Goal: Check status: Check status

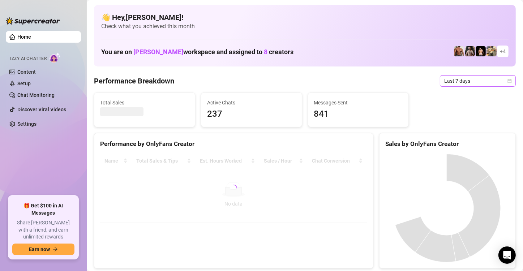
click at [454, 80] on span "Last 7 days" at bounding box center [478, 81] width 67 height 11
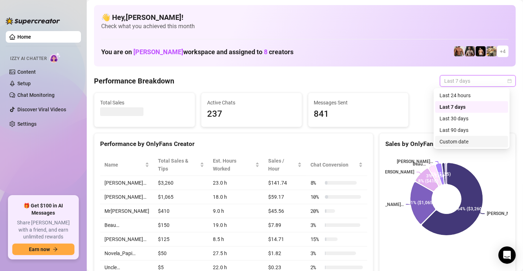
click at [451, 139] on div "Custom date" at bounding box center [472, 142] width 64 height 8
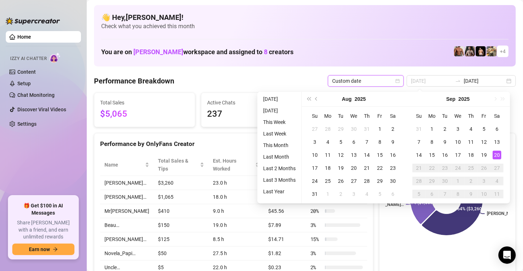
type input "[DATE]"
click at [498, 155] on div "20" at bounding box center [497, 155] width 9 height 9
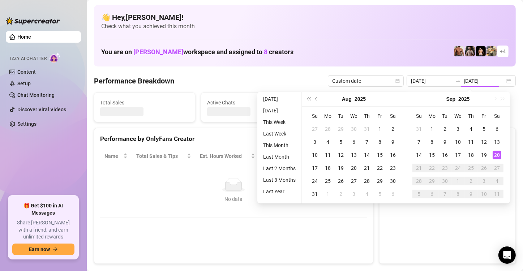
type input "[DATE]"
